Goal: Find specific page/section: Find specific page/section

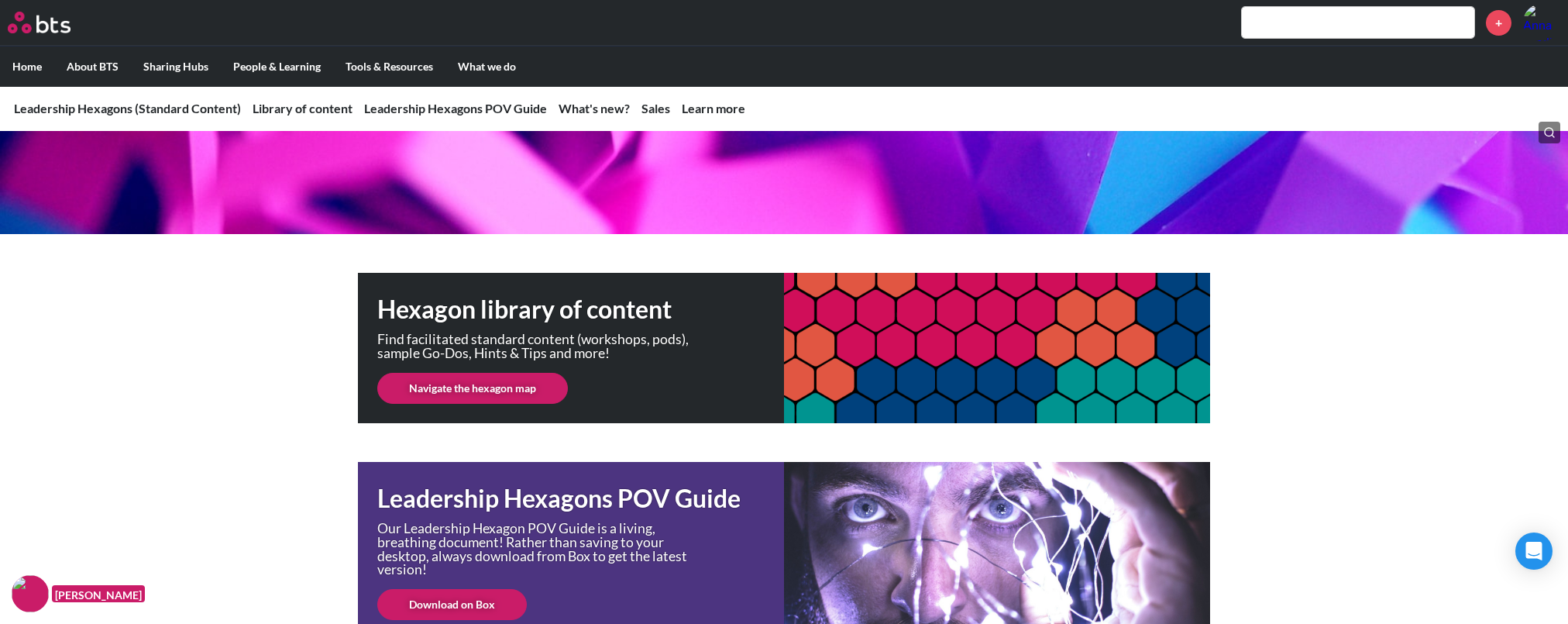
scroll to position [155, 0]
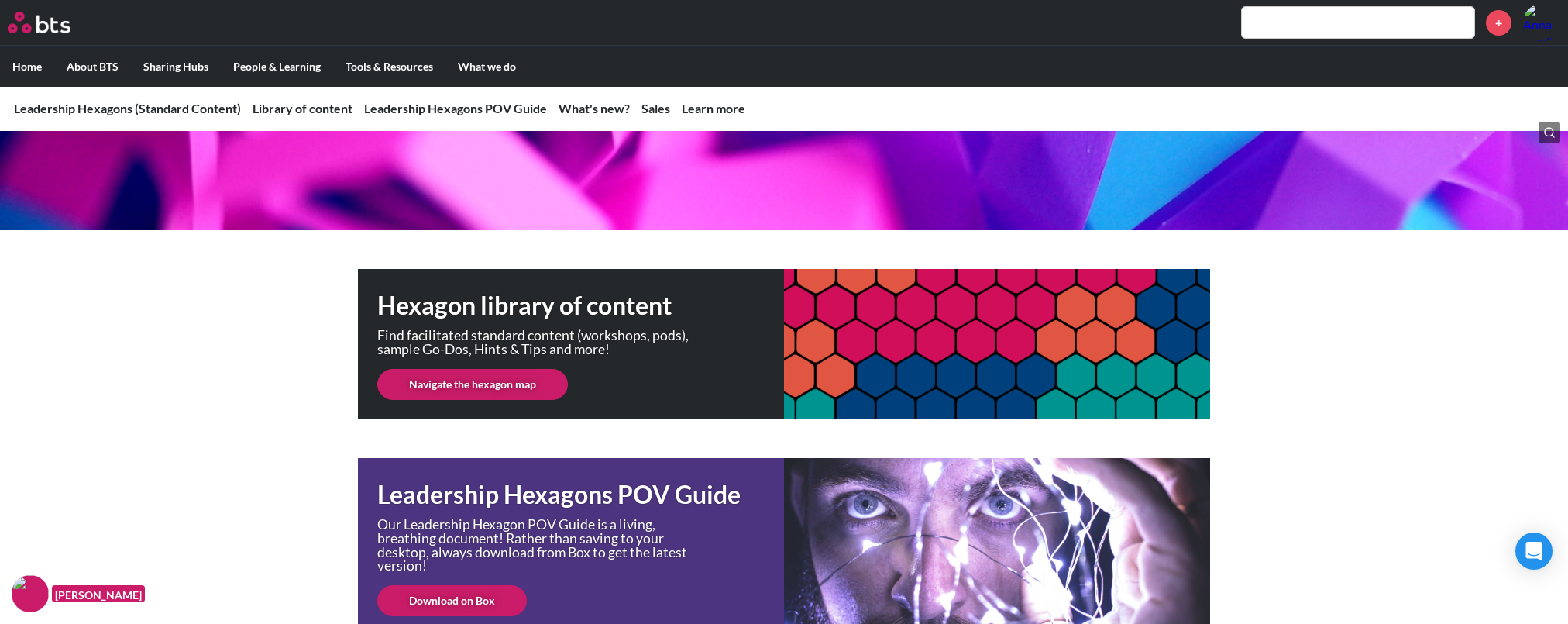
click at [458, 386] on link "Navigate the hexagon map" at bounding box center [473, 385] width 191 height 31
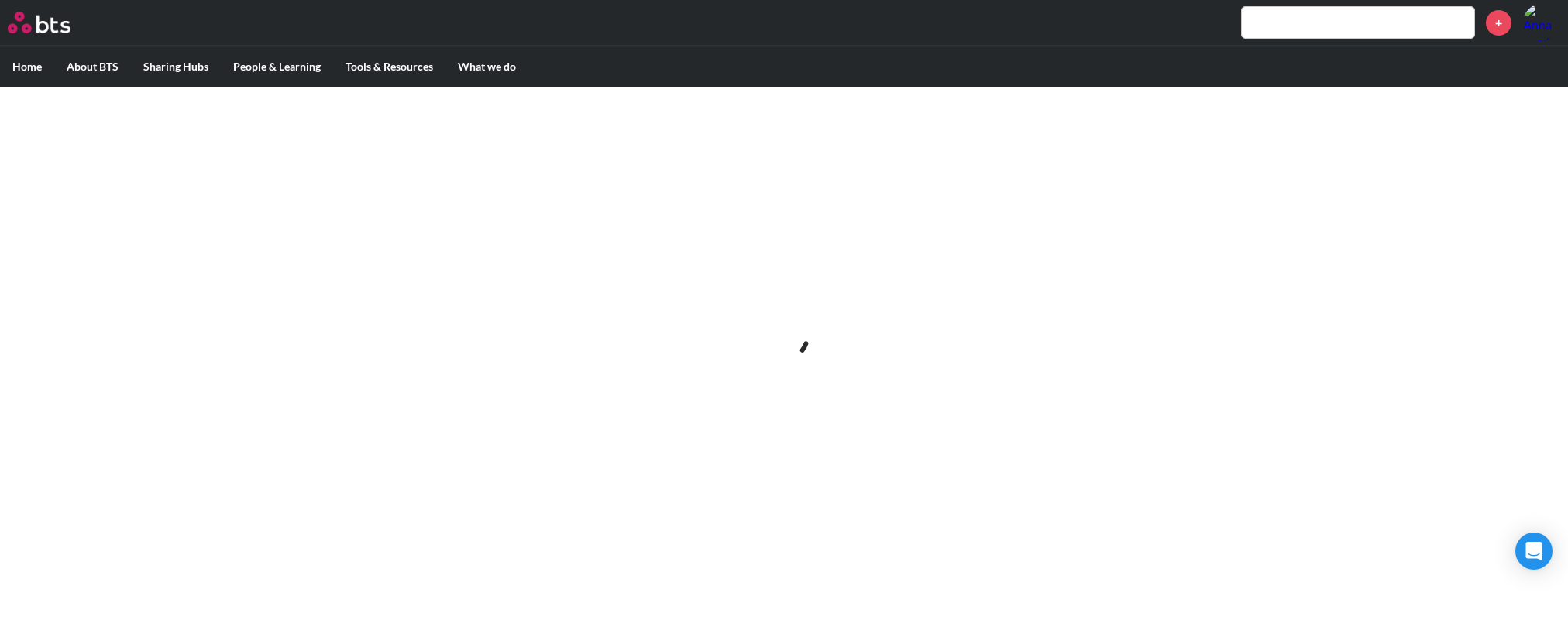
scroll to position [0, 0]
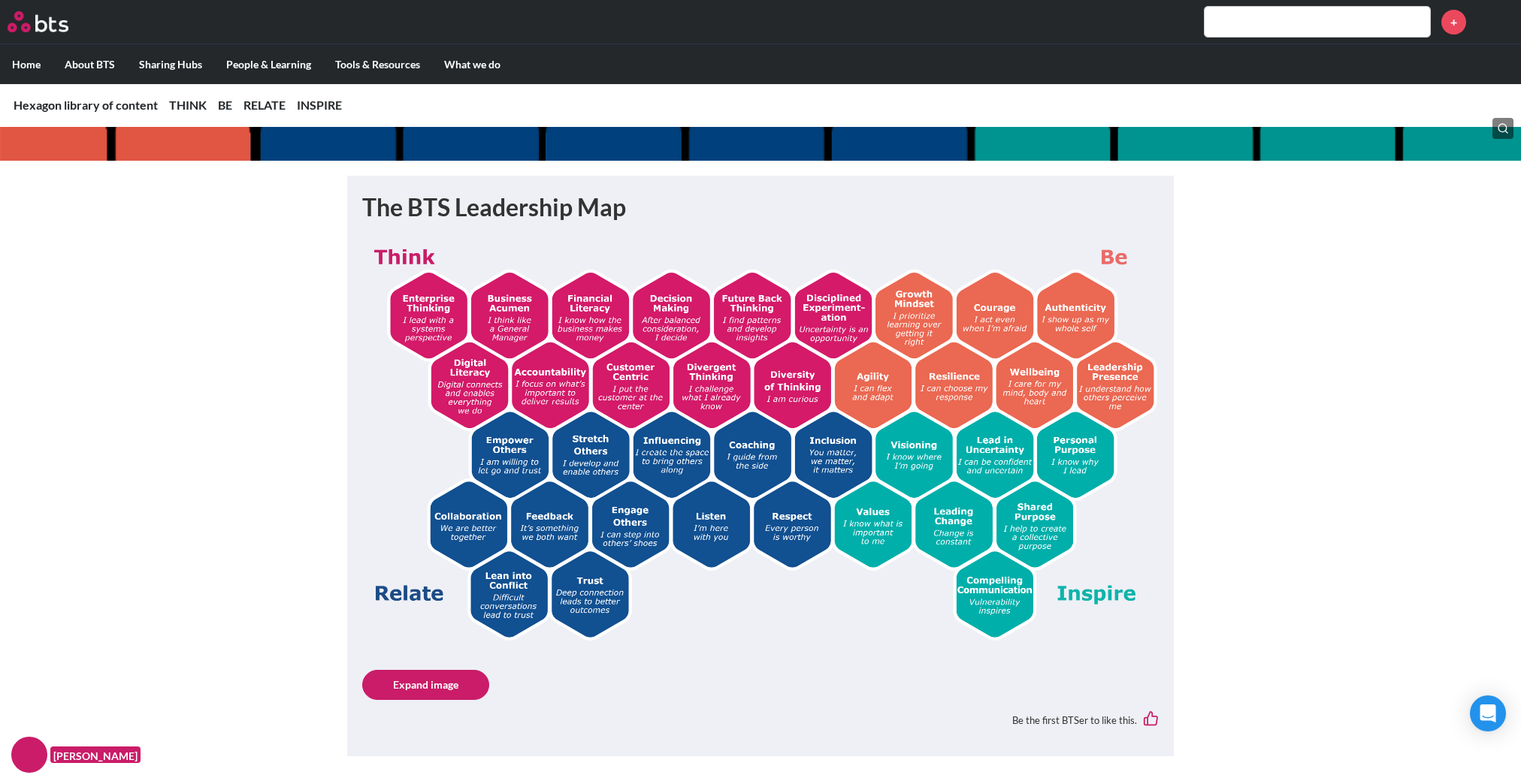
scroll to position [225, 0]
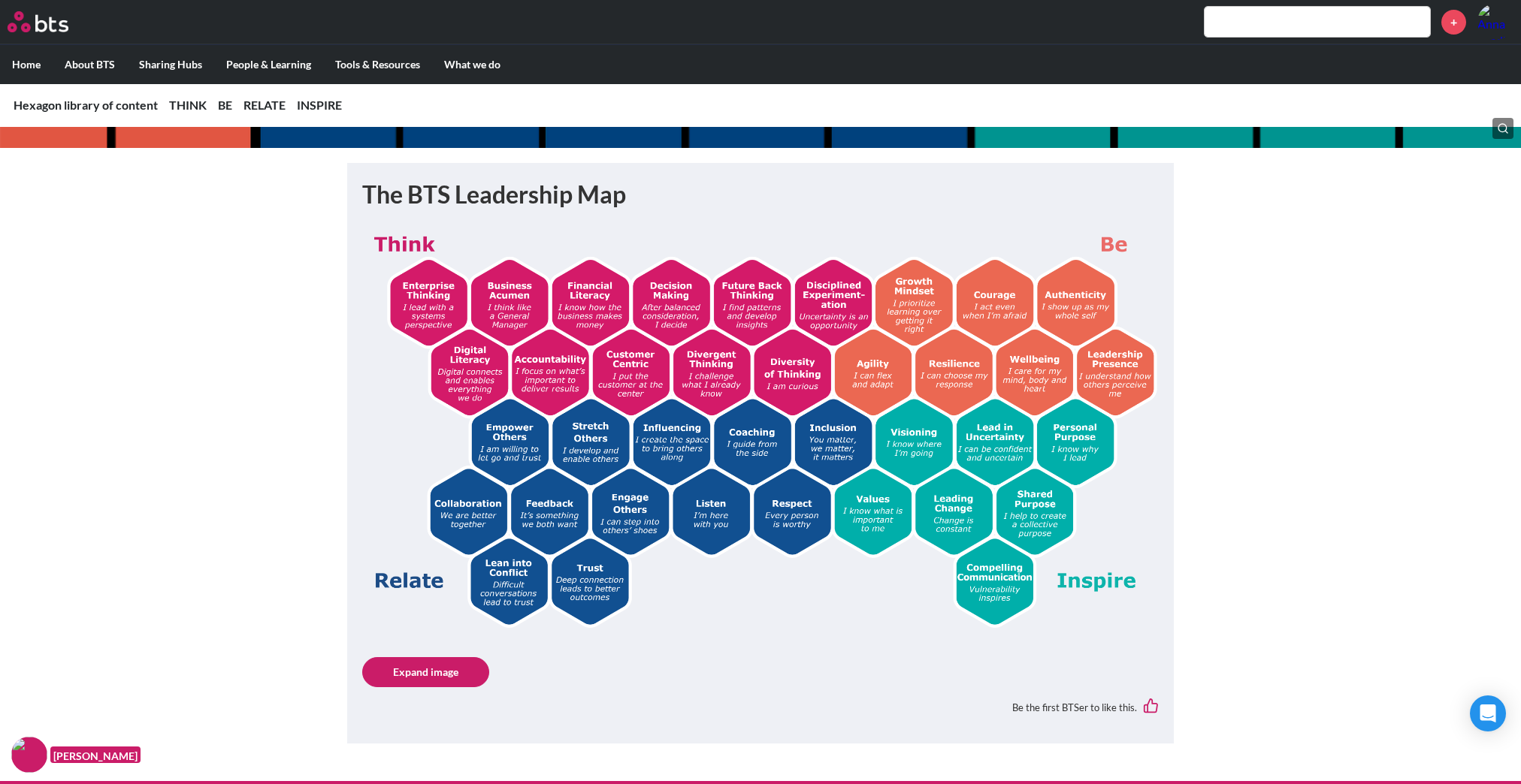
click at [547, 504] on img at bounding box center [760, 426] width 797 height 401
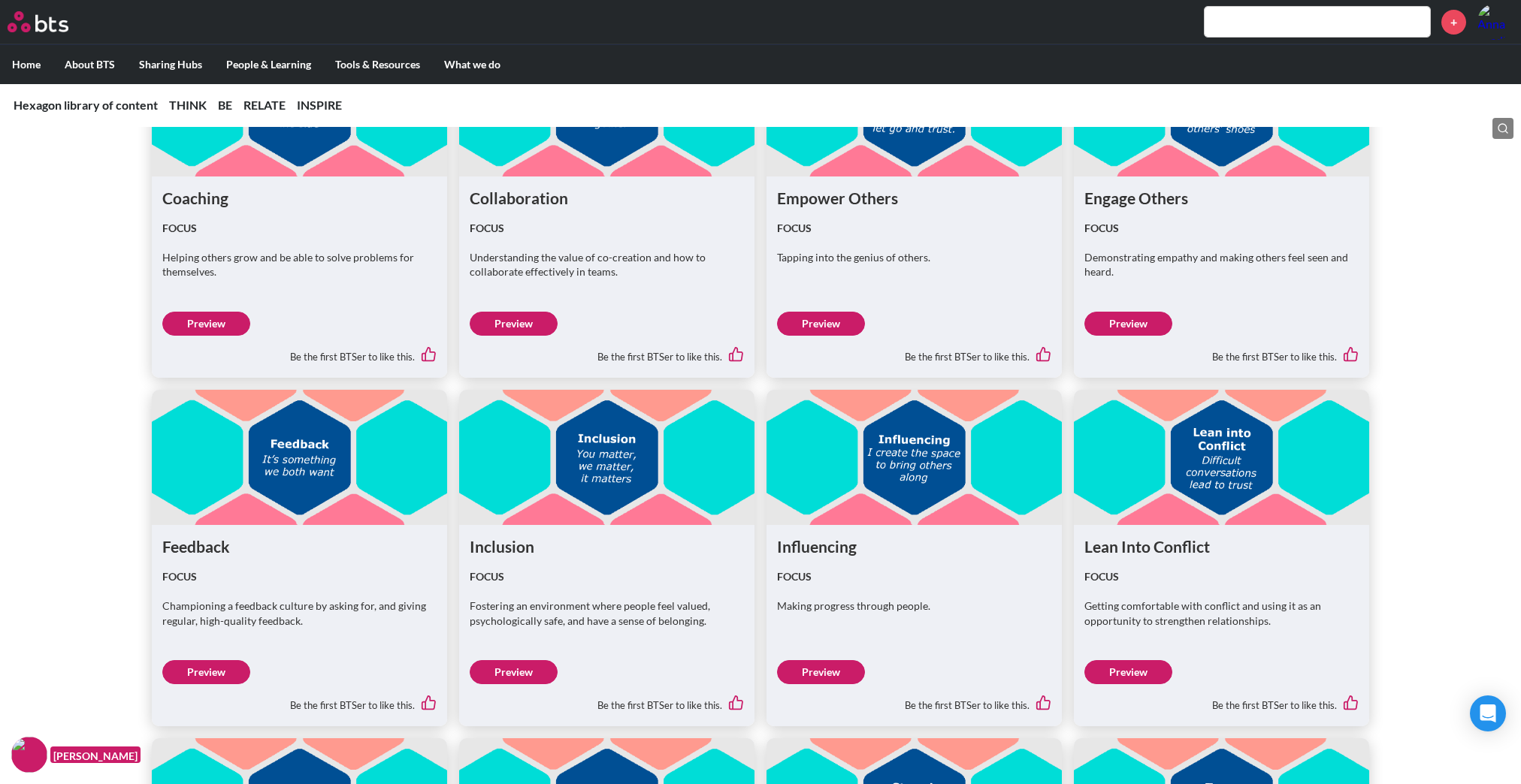
scroll to position [3380, 0]
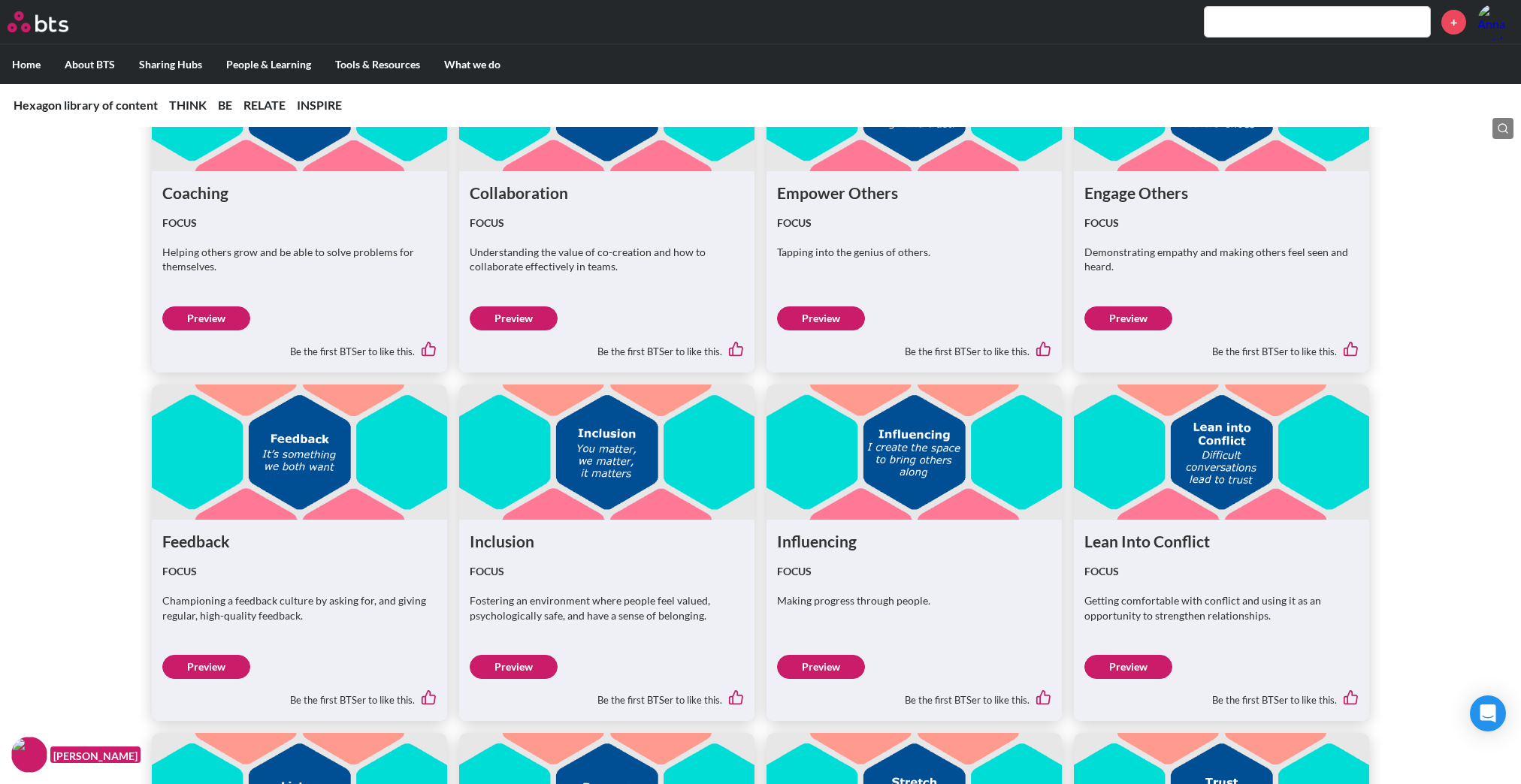
click at [204, 604] on link "Preview" at bounding box center [206, 666] width 88 height 24
